Goal: Use online tool/utility: Utilize a website feature to perform a specific function

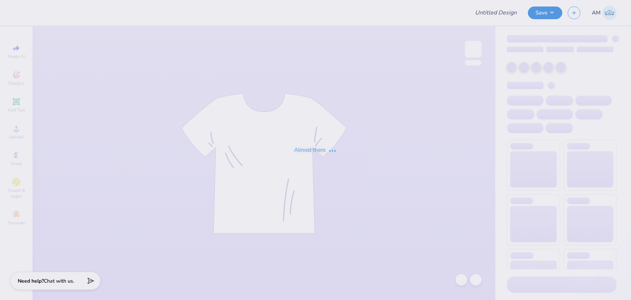
type input "Sigma Chi Love Chisland"
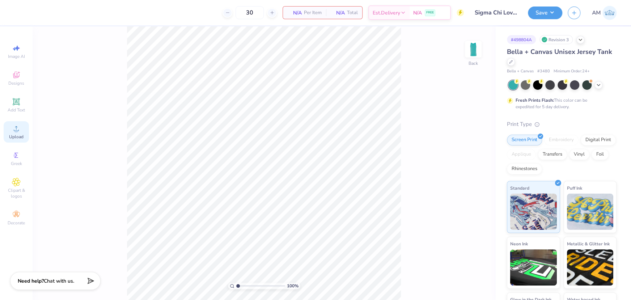
click at [20, 132] on icon at bounding box center [16, 128] width 9 height 9
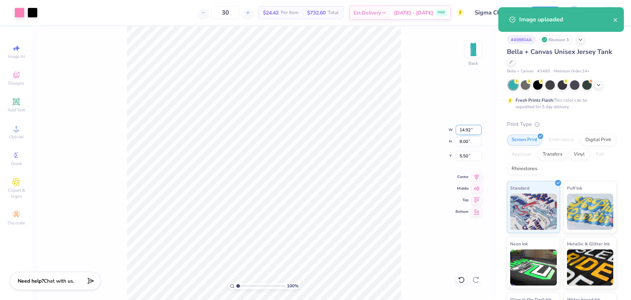
click at [463, 130] on input "14.92" at bounding box center [468, 130] width 26 height 10
type input "3.00"
type input "1.61"
click at [464, 155] on input "8.70" at bounding box center [468, 156] width 26 height 10
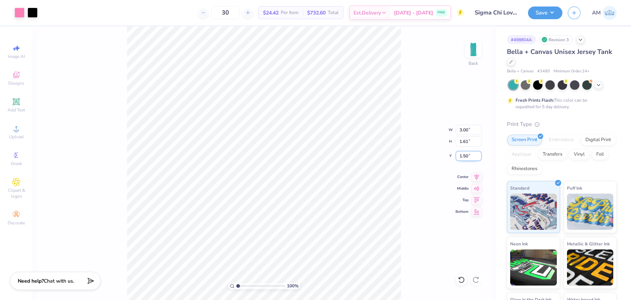
click at [464, 153] on input "1.50" at bounding box center [468, 156] width 26 height 10
type input "1.5"
drag, startPoint x: 237, startPoint y: 285, endPoint x: 243, endPoint y: 283, distance: 6.8
click at [242, 285] on input "range" at bounding box center [260, 285] width 49 height 7
click at [473, 50] on img at bounding box center [473, 49] width 29 height 29
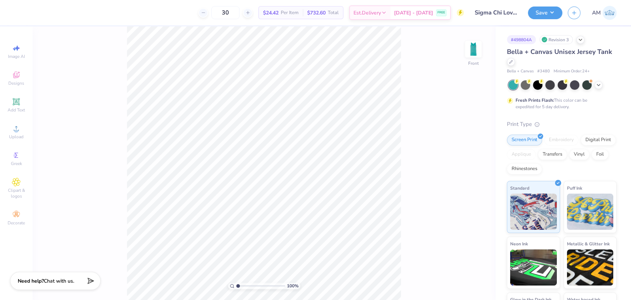
drag, startPoint x: 240, startPoint y: 285, endPoint x: 217, endPoint y: 284, distance: 22.8
type input "1"
click at [236, 284] on input "range" at bounding box center [260, 285] width 49 height 7
click at [17, 133] on icon at bounding box center [16, 128] width 9 height 9
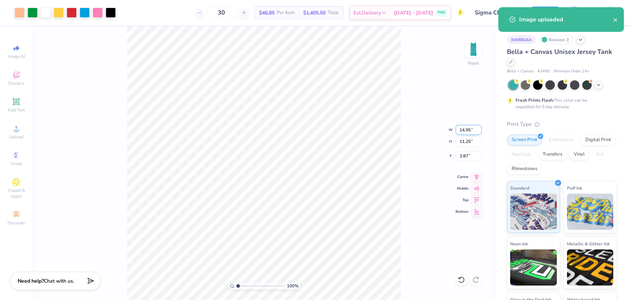
click at [465, 131] on input "14.95" at bounding box center [468, 130] width 26 height 10
type input "10.00"
type input "7.53"
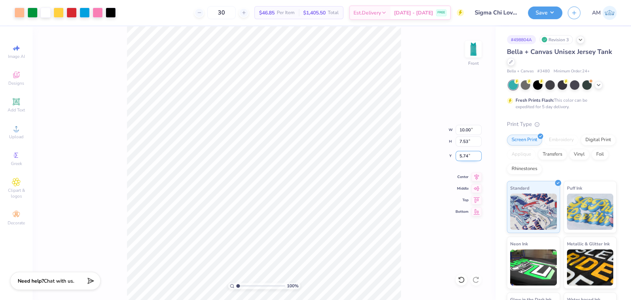
click at [462, 156] on input "5.74" at bounding box center [468, 156] width 26 height 10
type input "3.00"
click at [474, 47] on img at bounding box center [473, 49] width 29 height 29
click at [473, 47] on img at bounding box center [473, 49] width 29 height 29
click at [544, 9] on button "Save" at bounding box center [545, 11] width 34 height 13
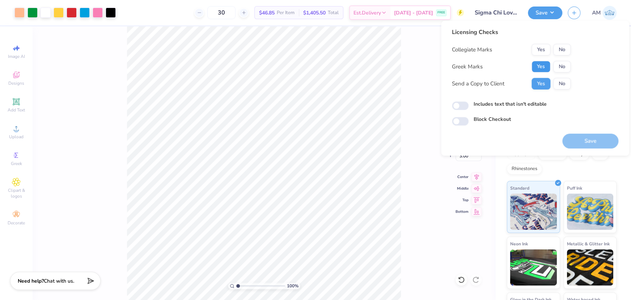
click at [542, 69] on button "Yes" at bounding box center [540, 67] width 19 height 12
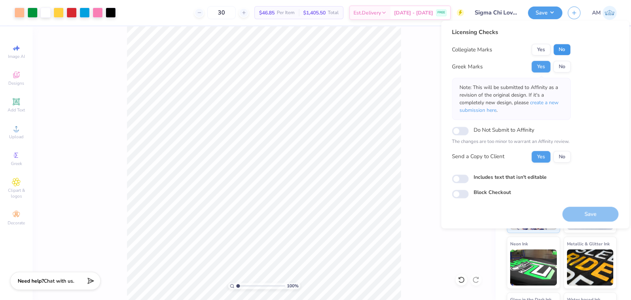
click at [564, 51] on button "No" at bounding box center [561, 50] width 17 height 12
click at [460, 180] on input "Includes text that isn't editable" at bounding box center [460, 178] width 17 height 9
checkbox input "true"
click at [584, 212] on button "Save" at bounding box center [590, 214] width 56 height 15
